Goal: Task Accomplishment & Management: Use online tool/utility

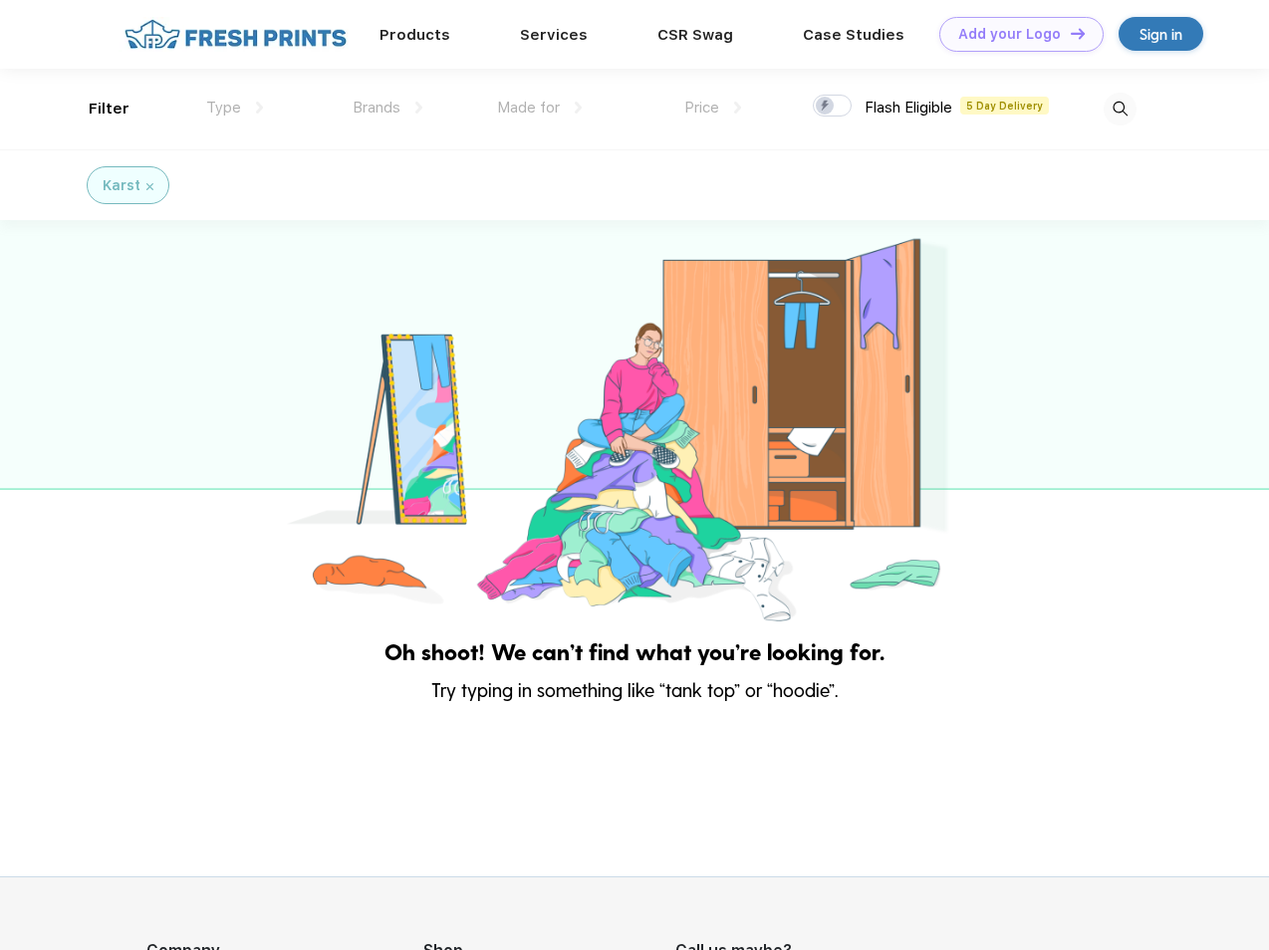
click at [1014, 34] on link "Add your Logo Design Tool" at bounding box center [1021, 34] width 164 height 35
click at [0, 0] on div "Design Tool" at bounding box center [0, 0] width 0 height 0
click at [1069, 33] on link "Add your Logo Design Tool" at bounding box center [1021, 34] width 164 height 35
click at [96, 109] on div "Filter" at bounding box center [109, 109] width 41 height 23
click at [235, 108] on span "Type" at bounding box center [223, 108] width 35 height 18
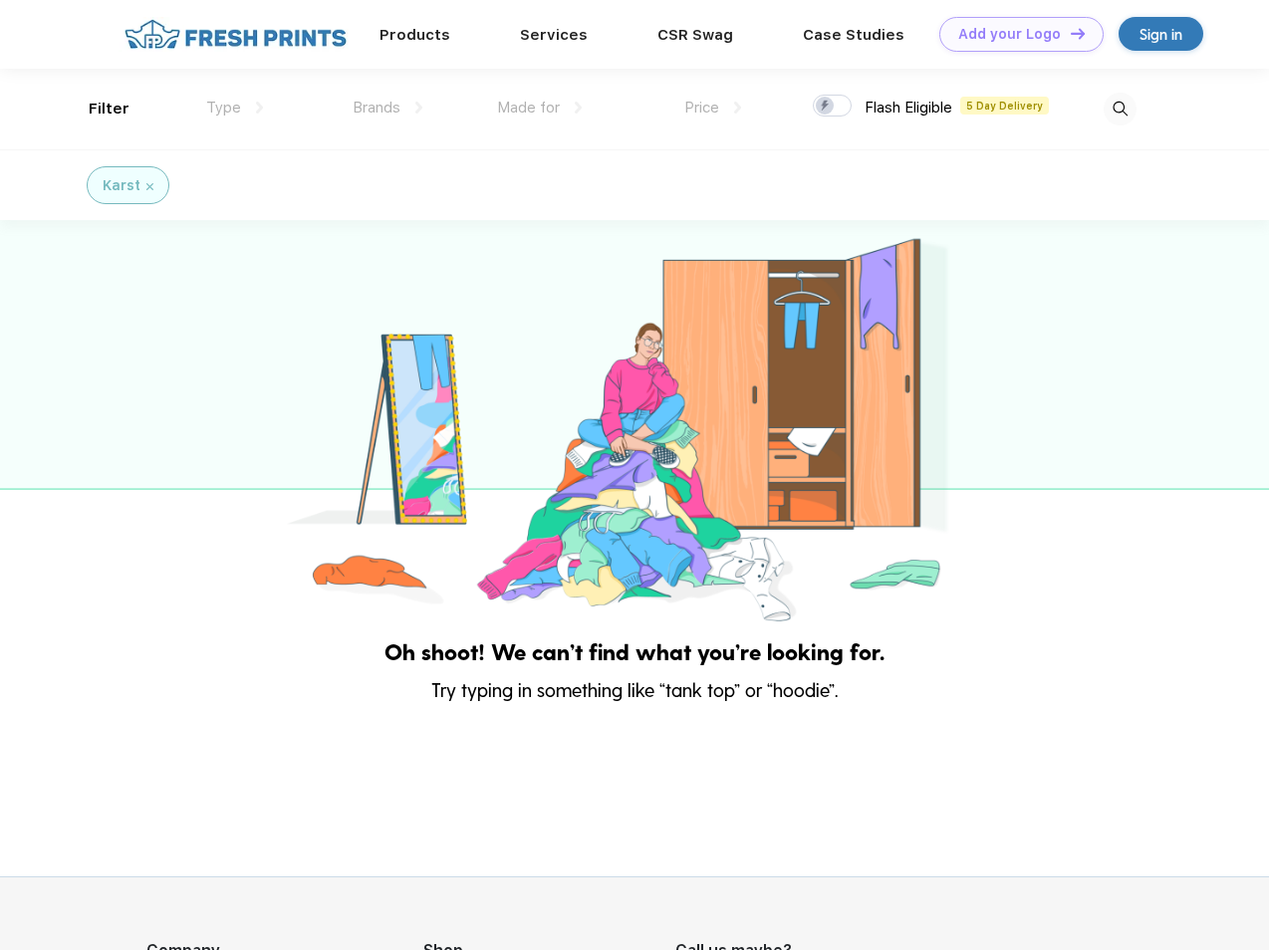
click at [387, 108] on span "Brands" at bounding box center [377, 108] width 48 height 18
click at [540, 108] on span "Made for" at bounding box center [528, 108] width 63 height 18
click at [713, 108] on span "Price" at bounding box center [701, 108] width 35 height 18
click at [833, 107] on div at bounding box center [832, 106] width 39 height 22
click at [826, 107] on input "checkbox" at bounding box center [819, 100] width 13 height 13
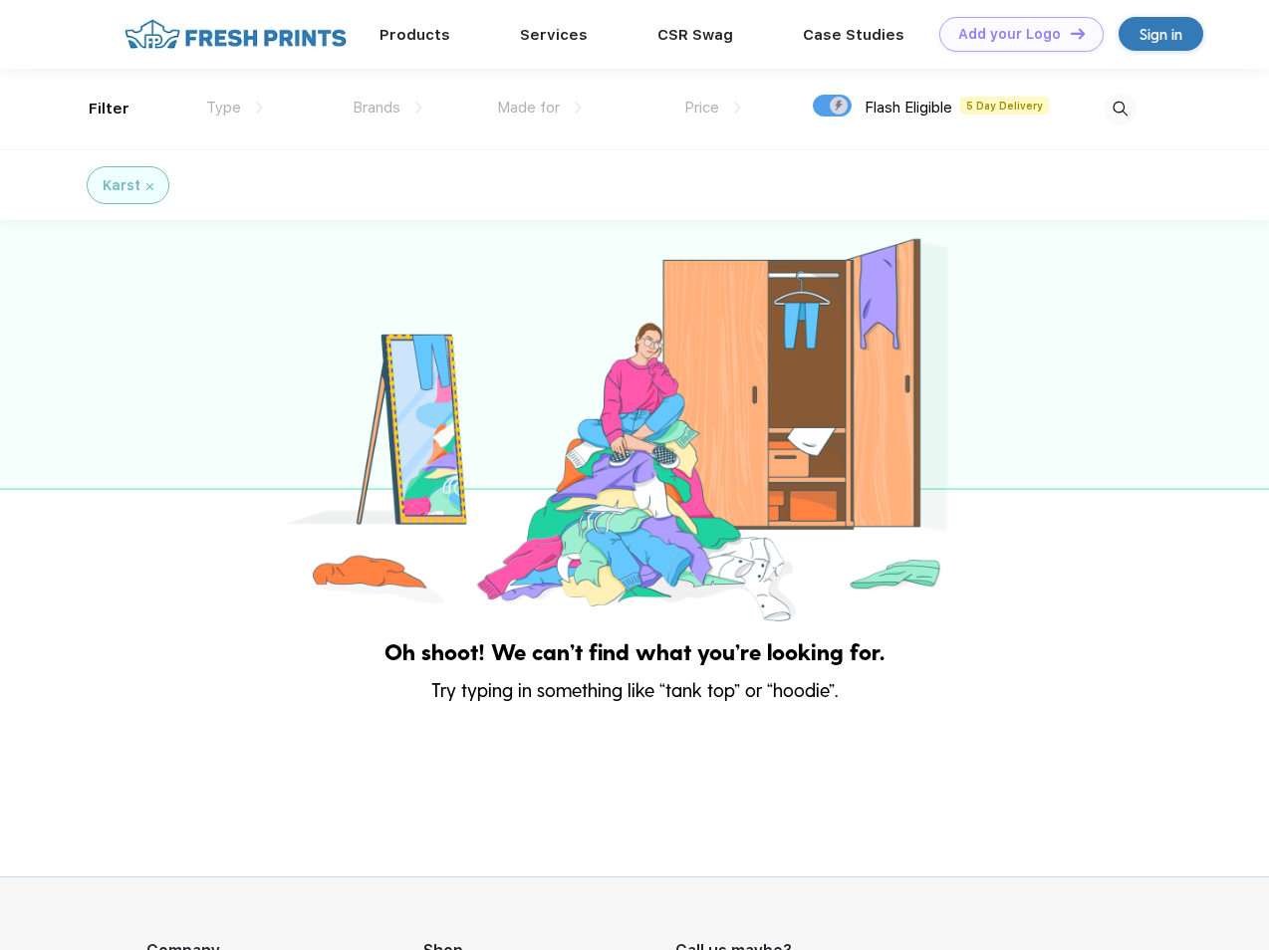
click at [1120, 109] on img at bounding box center [1120, 109] width 33 height 33
